Goal: Information Seeking & Learning: Learn about a topic

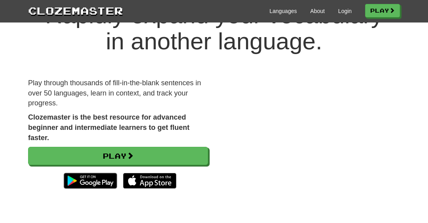
scroll to position [59, 0]
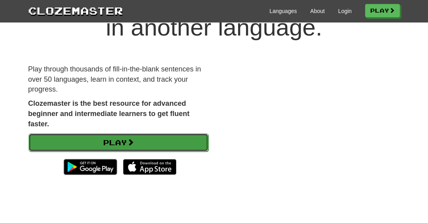
click at [172, 140] on link "Play" at bounding box center [118, 143] width 180 height 18
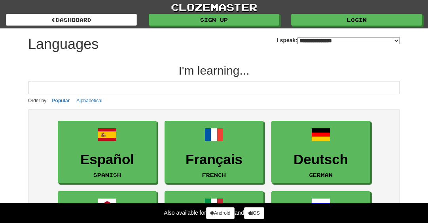
select select "*******"
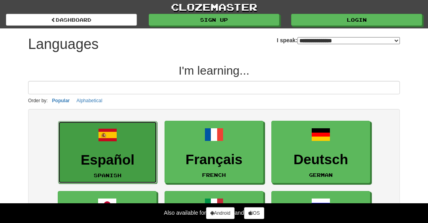
click at [134, 145] on link "Español Spanish" at bounding box center [107, 152] width 99 height 63
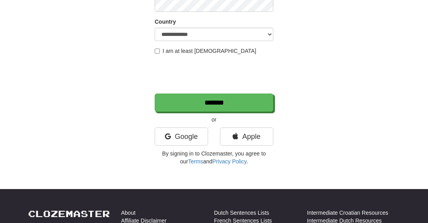
scroll to position [153, 0]
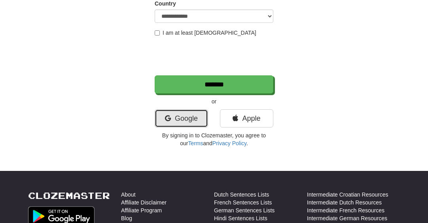
click at [167, 120] on icon at bounding box center [168, 118] width 6 height 7
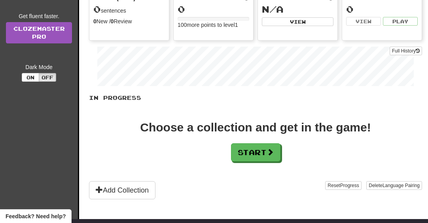
scroll to position [102, 0]
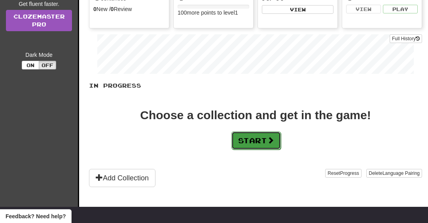
click at [240, 143] on button "Start" at bounding box center [255, 141] width 49 height 18
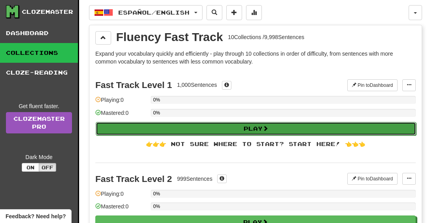
click at [240, 132] on button "Play" at bounding box center [256, 128] width 320 height 13
select select "**"
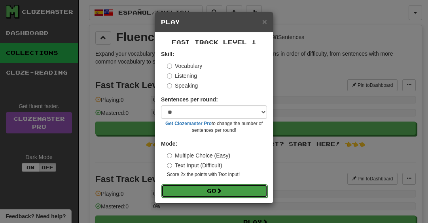
click at [234, 187] on button "Go" at bounding box center [214, 191] width 106 height 13
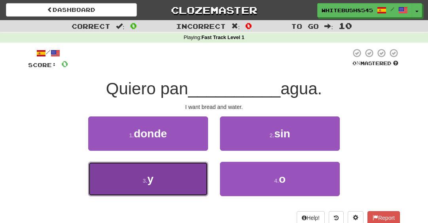
click at [188, 180] on button "3 . y" at bounding box center [148, 179] width 120 height 34
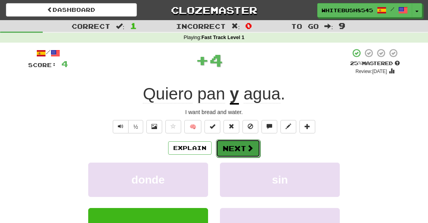
click at [226, 151] on button "Next" at bounding box center [238, 148] width 44 height 18
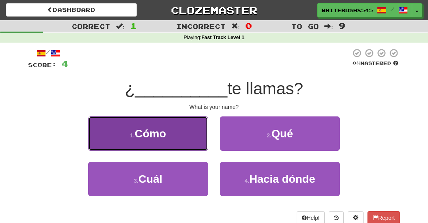
click at [196, 139] on button "1 . Cómo" at bounding box center [148, 134] width 120 height 34
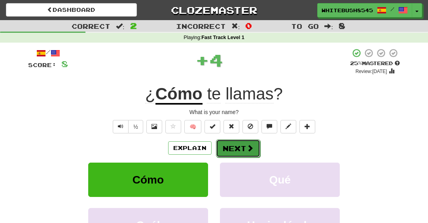
click at [228, 145] on button "Next" at bounding box center [238, 148] width 44 height 18
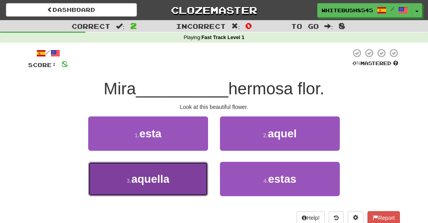
click at [187, 175] on button "3 . aquella" at bounding box center [148, 179] width 120 height 34
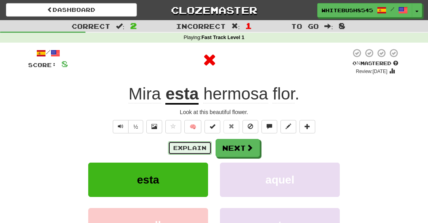
click at [203, 153] on button "Explain" at bounding box center [189, 147] width 43 height 13
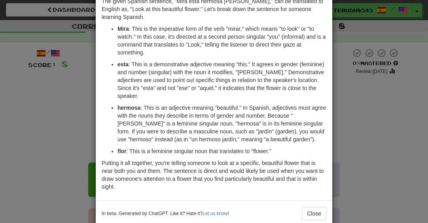
scroll to position [49, 0]
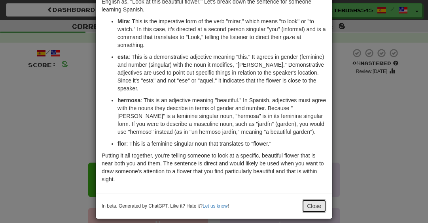
click at [315, 200] on button "Close" at bounding box center [313, 206] width 24 height 13
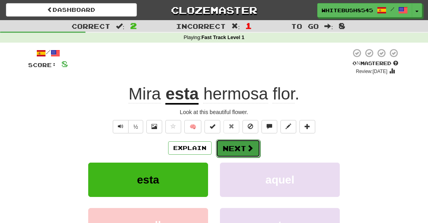
click at [245, 152] on button "Next" at bounding box center [238, 148] width 44 height 18
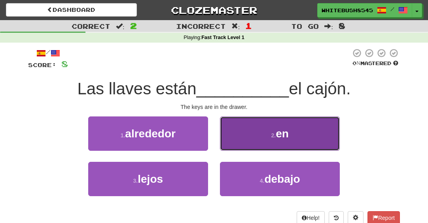
click at [252, 140] on button "2 . en" at bounding box center [280, 134] width 120 height 34
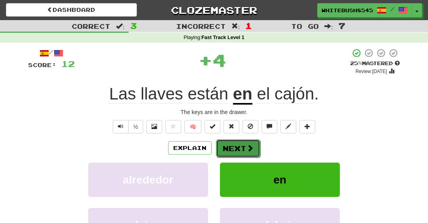
click at [248, 148] on span at bounding box center [249, 148] width 7 height 7
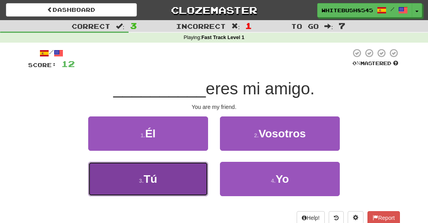
click at [192, 180] on button "3 . Tú" at bounding box center [148, 179] width 120 height 34
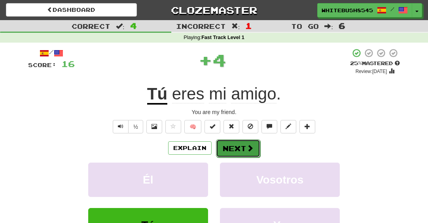
click at [230, 153] on button "Next" at bounding box center [238, 148] width 44 height 18
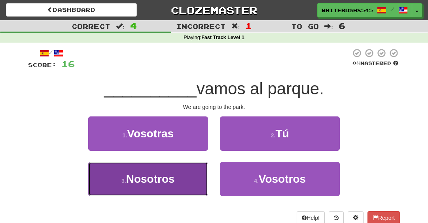
click at [186, 185] on button "3 . Nosotros" at bounding box center [148, 179] width 120 height 34
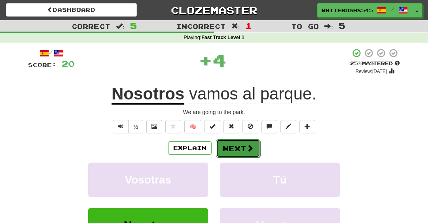
click at [226, 150] on button "Next" at bounding box center [238, 148] width 44 height 18
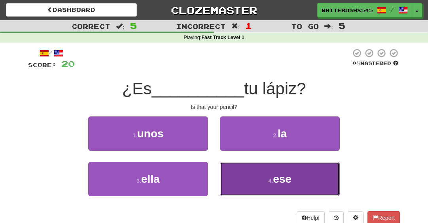
click at [258, 177] on button "4 . ese" at bounding box center [280, 179] width 120 height 34
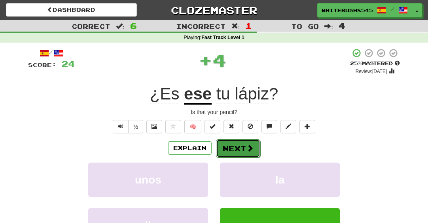
click at [235, 143] on button "Next" at bounding box center [238, 148] width 44 height 18
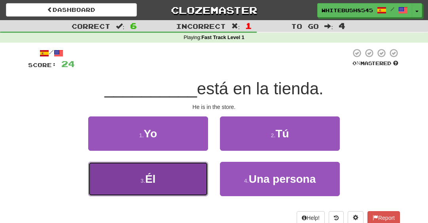
click at [181, 190] on button "3 . Él" at bounding box center [148, 179] width 120 height 34
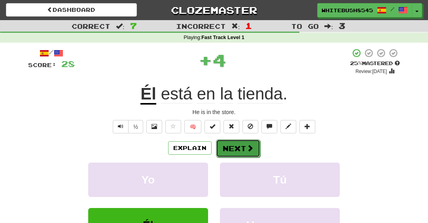
click at [229, 153] on button "Next" at bounding box center [238, 148] width 44 height 18
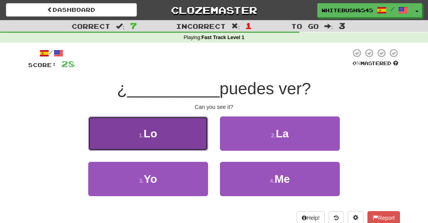
click at [191, 138] on button "1 . Lo" at bounding box center [148, 134] width 120 height 34
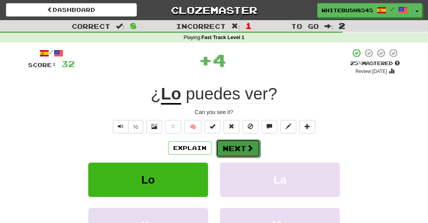
click at [241, 147] on button "Next" at bounding box center [238, 148] width 44 height 18
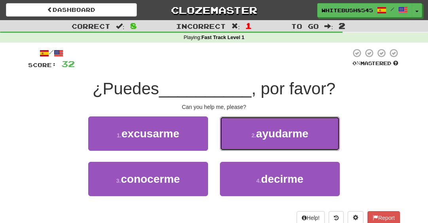
click at [241, 147] on button "2 . ayudarme" at bounding box center [280, 134] width 120 height 34
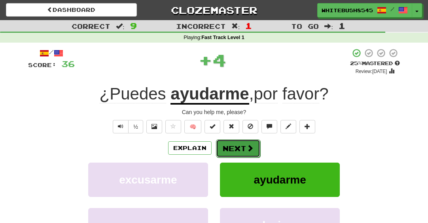
click at [243, 148] on button "Next" at bounding box center [238, 148] width 44 height 18
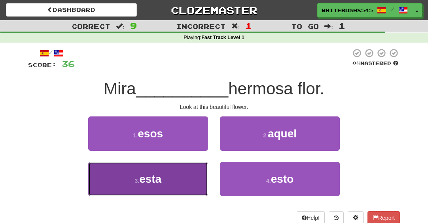
click at [188, 178] on button "3 . esta" at bounding box center [148, 179] width 120 height 34
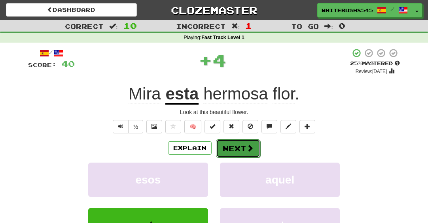
click at [231, 150] on button "Next" at bounding box center [238, 148] width 44 height 18
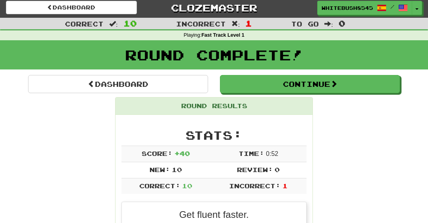
scroll to position [0, 0]
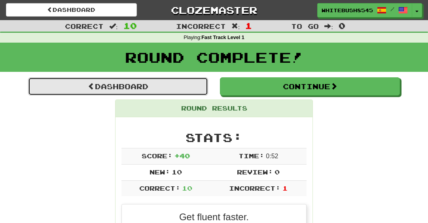
click at [127, 84] on link "Dashboard" at bounding box center [118, 86] width 180 height 18
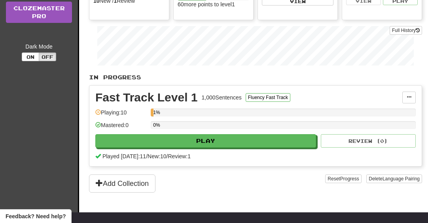
scroll to position [112, 0]
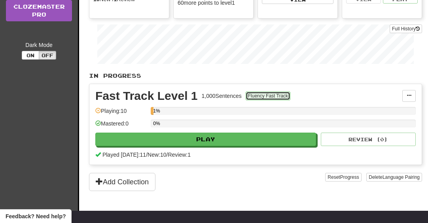
click at [253, 99] on button "Fluency Fast Track" at bounding box center [267, 96] width 45 height 9
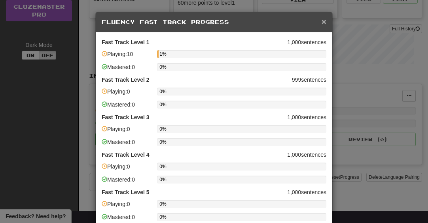
click at [323, 26] on span "×" at bounding box center [323, 21] width 5 height 9
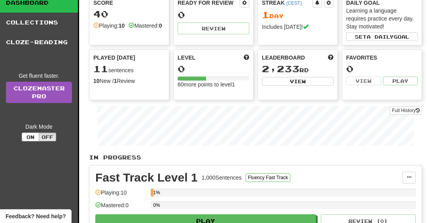
scroll to position [0, 0]
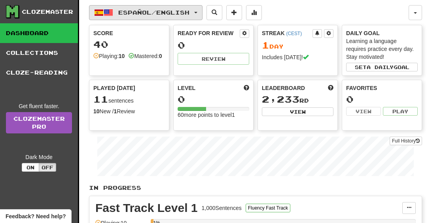
click at [188, 11] on span "Español / English" at bounding box center [153, 12] width 71 height 7
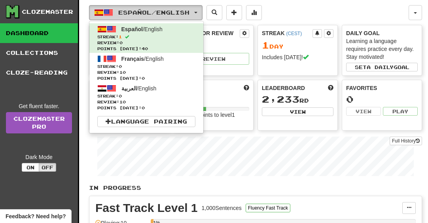
click at [188, 11] on span "Español / English" at bounding box center [153, 12] width 71 height 7
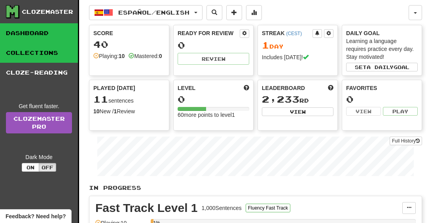
click at [55, 48] on link "Collections" at bounding box center [39, 53] width 78 height 20
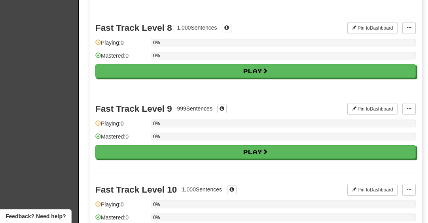
scroll to position [639, 0]
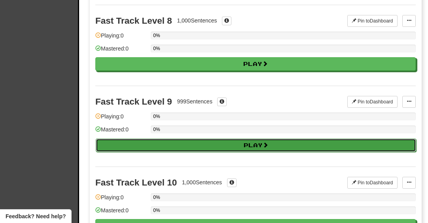
click at [168, 139] on button "Play" at bounding box center [256, 145] width 320 height 13
select select "**"
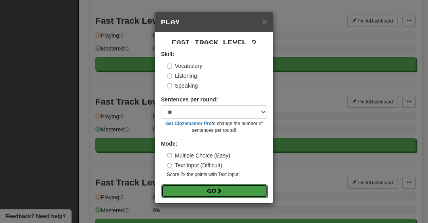
click at [196, 186] on button "Go" at bounding box center [214, 191] width 106 height 13
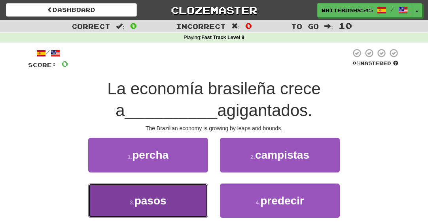
click at [186, 202] on button "3 . pasos" at bounding box center [148, 201] width 120 height 34
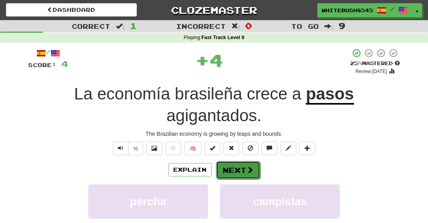
click at [227, 165] on button "Next" at bounding box center [238, 170] width 44 height 18
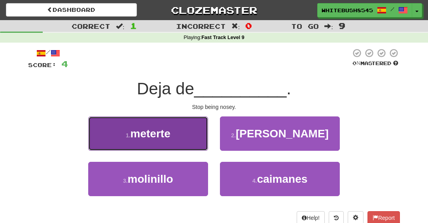
click at [196, 141] on button "1 . meterte" at bounding box center [148, 134] width 120 height 34
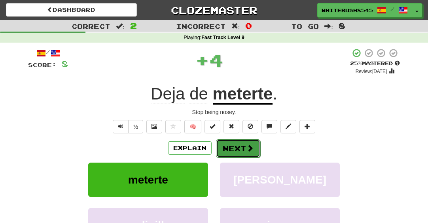
click at [230, 147] on button "Next" at bounding box center [238, 148] width 44 height 18
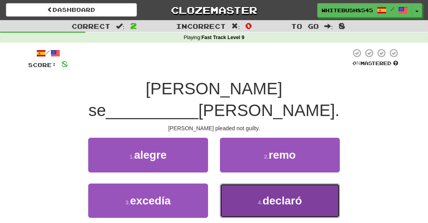
click at [239, 184] on button "4 . declaró" at bounding box center [280, 201] width 120 height 34
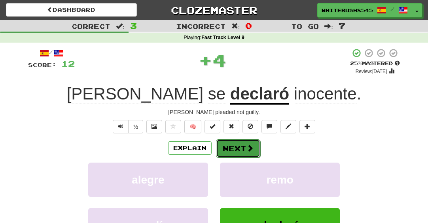
click at [230, 150] on button "Next" at bounding box center [238, 148] width 44 height 18
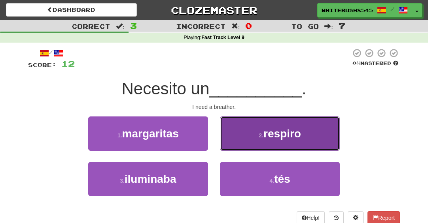
click at [235, 143] on button "2 . respiro" at bounding box center [280, 134] width 120 height 34
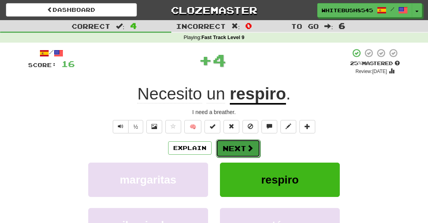
click at [238, 150] on button "Next" at bounding box center [238, 148] width 44 height 18
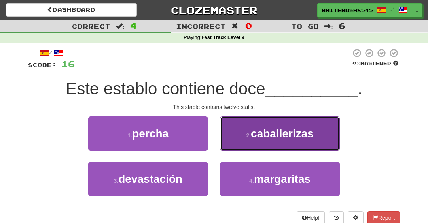
click at [236, 142] on button "2 . caballerizas" at bounding box center [280, 134] width 120 height 34
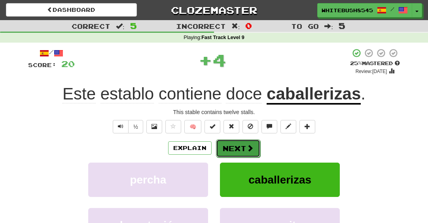
click at [237, 147] on button "Next" at bounding box center [238, 148] width 44 height 18
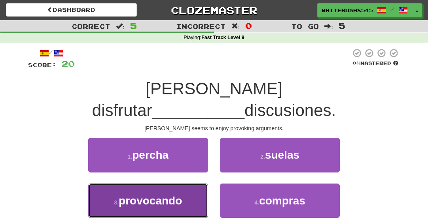
click at [186, 184] on button "3 . provocando" at bounding box center [148, 201] width 120 height 34
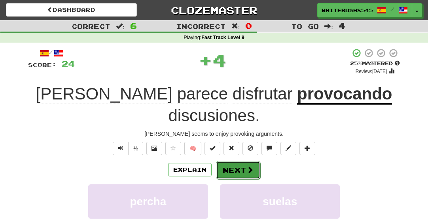
click at [228, 161] on button "Next" at bounding box center [238, 170] width 44 height 18
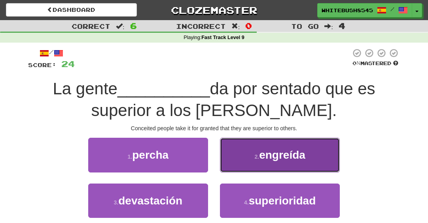
click at [241, 154] on button "2 . engreída" at bounding box center [280, 155] width 120 height 34
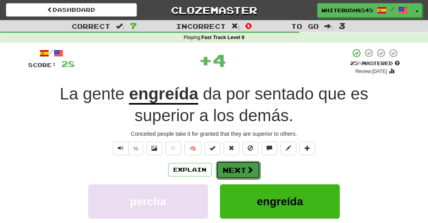
click at [241, 165] on button "Next" at bounding box center [238, 170] width 44 height 18
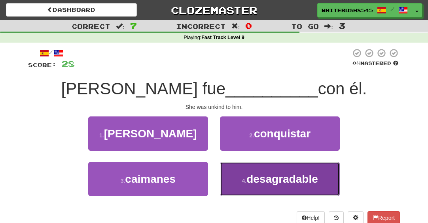
click at [244, 175] on button "4 . desagradable" at bounding box center [280, 179] width 120 height 34
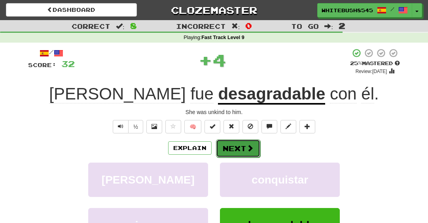
click at [247, 150] on span at bounding box center [249, 148] width 7 height 7
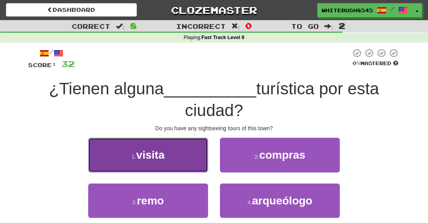
click at [192, 155] on button "1 . visita" at bounding box center [148, 155] width 120 height 34
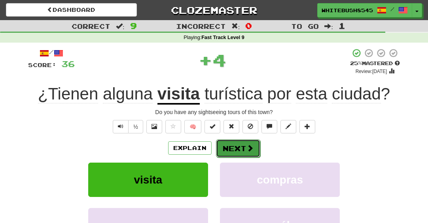
click at [221, 144] on button "Next" at bounding box center [238, 148] width 44 height 18
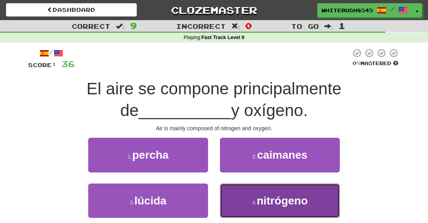
click at [249, 193] on button "4 . nitrógeno" at bounding box center [280, 201] width 120 height 34
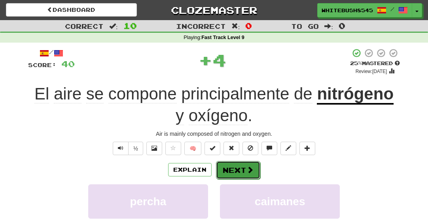
click at [239, 168] on button "Next" at bounding box center [238, 170] width 44 height 18
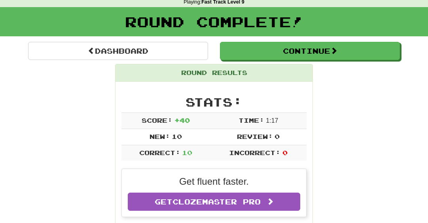
scroll to position [32, 0]
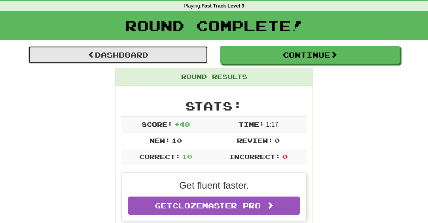
click at [139, 63] on link "Dashboard" at bounding box center [118, 55] width 180 height 18
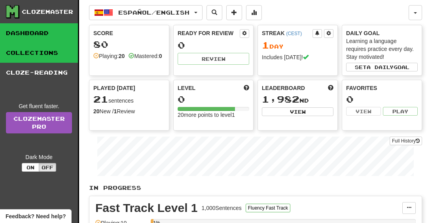
click at [65, 55] on link "Collections" at bounding box center [39, 53] width 78 height 20
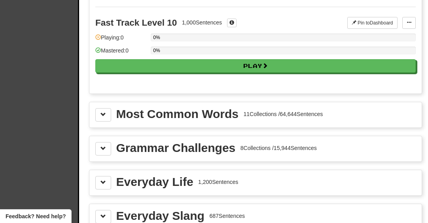
scroll to position [840, 0]
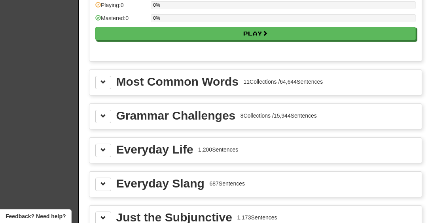
click at [139, 83] on div "Most Common Words" at bounding box center [177, 82] width 122 height 12
click at [111, 83] on div "Most Common Words 11 Collections / 64,644 Sentences" at bounding box center [255, 82] width 320 height 13
click at [103, 82] on span at bounding box center [103, 82] width 6 height 6
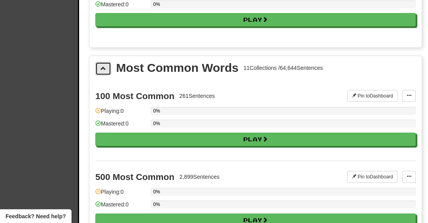
scroll to position [868, 0]
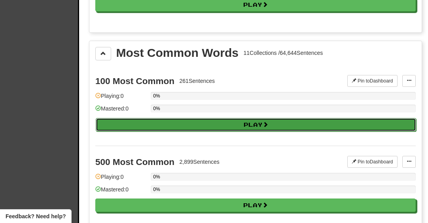
click at [187, 121] on button "Play" at bounding box center [256, 124] width 320 height 13
select select "**"
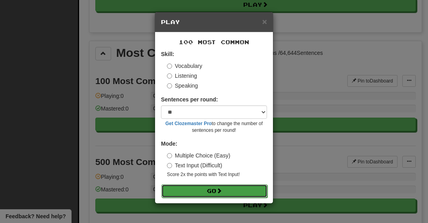
click at [227, 191] on button "Go" at bounding box center [214, 191] width 106 height 13
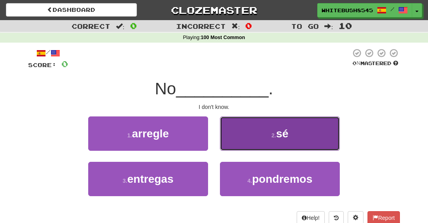
click at [244, 136] on button "2 . sé" at bounding box center [280, 134] width 120 height 34
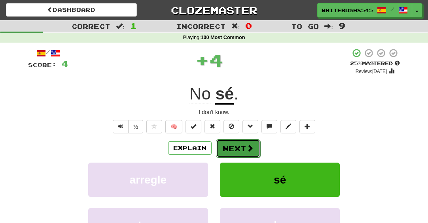
click at [246, 143] on button "Next" at bounding box center [238, 148] width 44 height 18
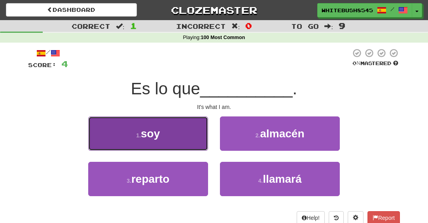
click at [194, 134] on button "1 . soy" at bounding box center [148, 134] width 120 height 34
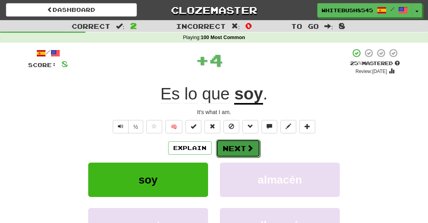
click at [232, 146] on button "Next" at bounding box center [238, 148] width 44 height 18
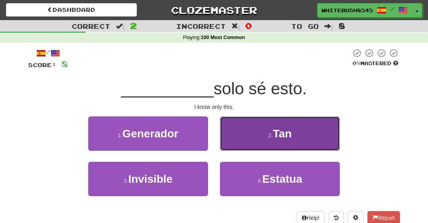
click at [240, 142] on button "2 . Tan" at bounding box center [280, 134] width 120 height 34
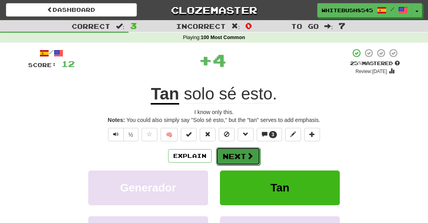
click at [244, 154] on button "Next" at bounding box center [238, 156] width 44 height 18
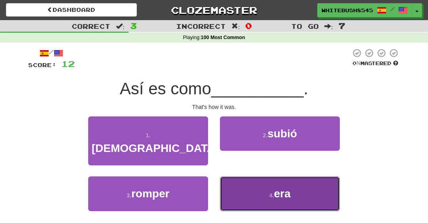
click at [246, 177] on button "4 . era" at bounding box center [280, 194] width 120 height 34
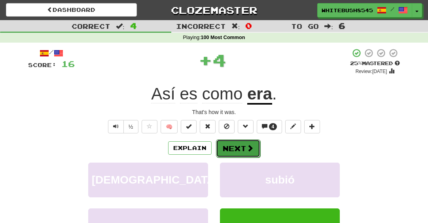
click at [248, 155] on button "Next" at bounding box center [238, 148] width 44 height 18
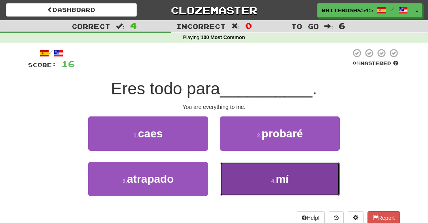
click at [257, 181] on button "4 . mí" at bounding box center [280, 179] width 120 height 34
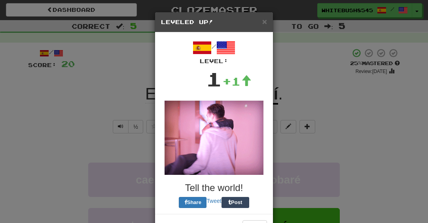
click at [244, 146] on img at bounding box center [213, 138] width 99 height 74
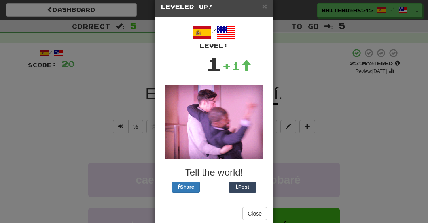
scroll to position [31, 0]
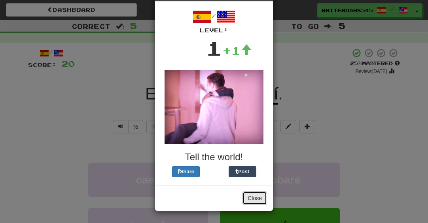
click at [262, 197] on button "Close" at bounding box center [254, 198] width 24 height 13
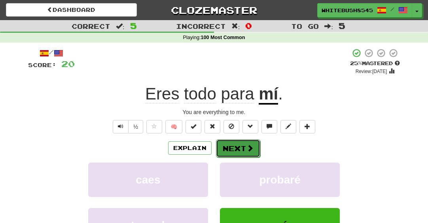
click at [232, 148] on button "Next" at bounding box center [238, 148] width 44 height 18
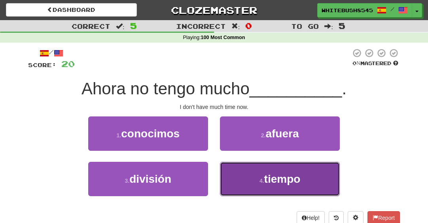
click at [245, 173] on button "4 . tiempo" at bounding box center [280, 179] width 120 height 34
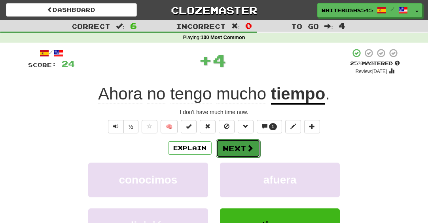
click at [242, 150] on button "Next" at bounding box center [238, 148] width 44 height 18
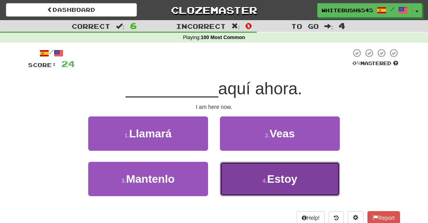
click at [251, 180] on button "4 . Estoy" at bounding box center [280, 179] width 120 height 34
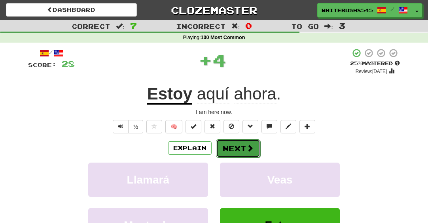
click at [249, 154] on button "Next" at bounding box center [238, 148] width 44 height 18
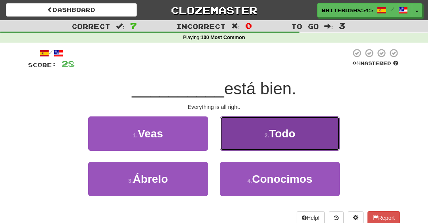
click at [250, 135] on button "2 . Todo" at bounding box center [280, 134] width 120 height 34
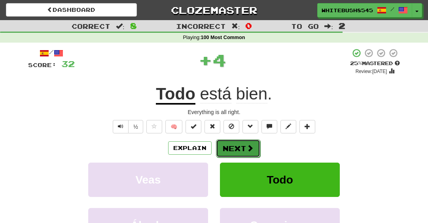
click at [243, 141] on button "Next" at bounding box center [238, 148] width 44 height 18
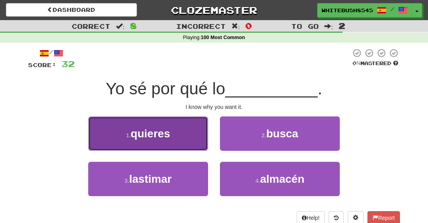
click at [189, 141] on button "1 . quieres" at bounding box center [148, 134] width 120 height 34
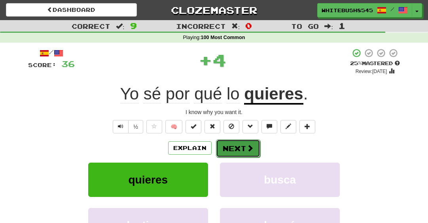
click at [225, 145] on button "Next" at bounding box center [238, 148] width 44 height 18
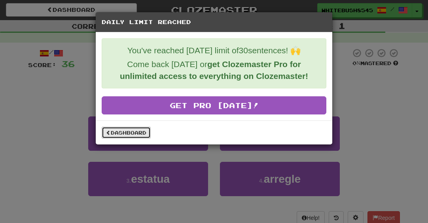
click at [146, 131] on link "Dashboard" at bounding box center [126, 133] width 49 height 12
